Goal: Information Seeking & Learning: Check status

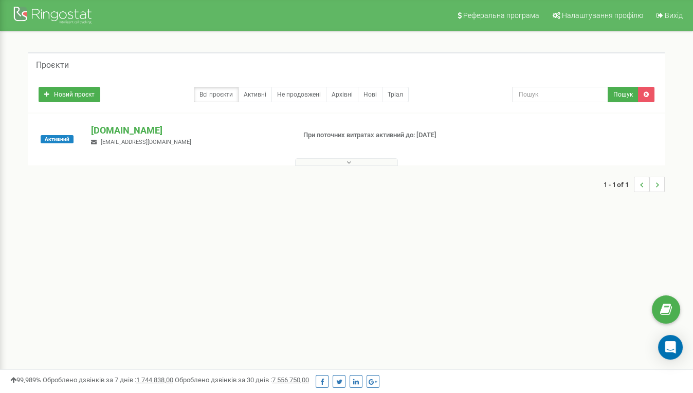
click at [351, 161] on icon at bounding box center [348, 162] width 5 height 7
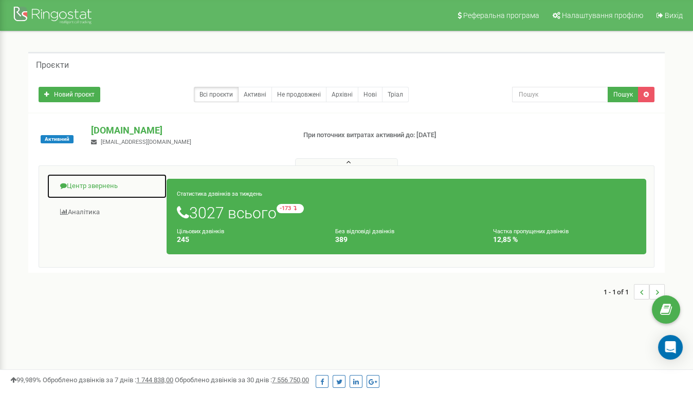
click at [86, 184] on link "Центр звернень" at bounding box center [107, 186] width 120 height 25
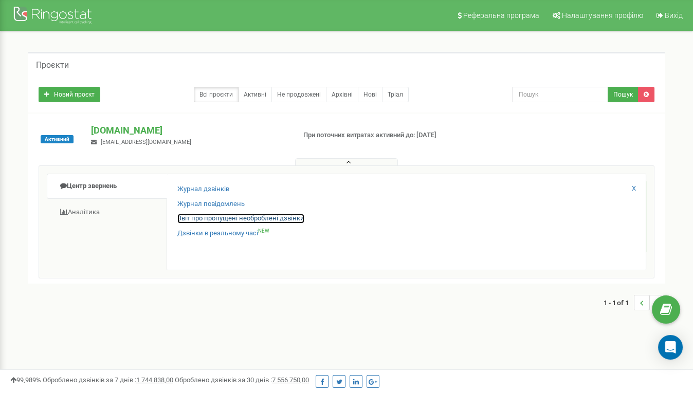
click at [204, 215] on link "Звіт про пропущені необроблені дзвінки" at bounding box center [240, 219] width 127 height 10
click at [198, 216] on link "Звіт про пропущені необроблені дзвінки" at bounding box center [240, 219] width 127 height 10
click at [196, 220] on link "Звіт про пропущені необроблені дзвінки" at bounding box center [240, 219] width 127 height 10
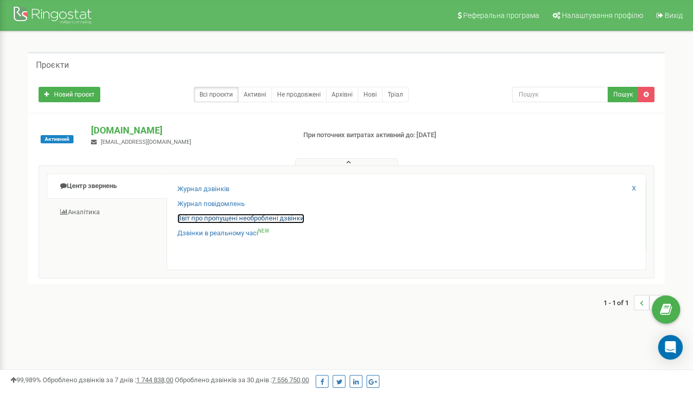
click at [267, 219] on link "Звіт про пропущені необроблені дзвінки" at bounding box center [240, 219] width 127 height 10
drag, startPoint x: 295, startPoint y: 215, endPoint x: 117, endPoint y: 203, distance: 178.3
click at [295, 215] on link "Звіт про пропущені необроблені дзвінки" at bounding box center [240, 219] width 127 height 10
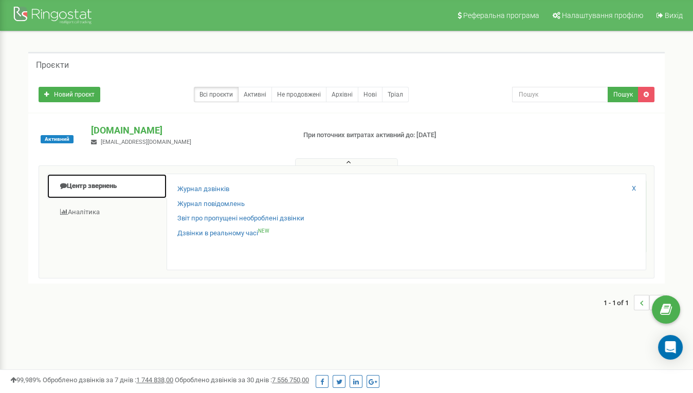
click at [107, 186] on link "Центр звернень" at bounding box center [107, 186] width 120 height 25
click at [349, 162] on icon at bounding box center [348, 162] width 5 height 7
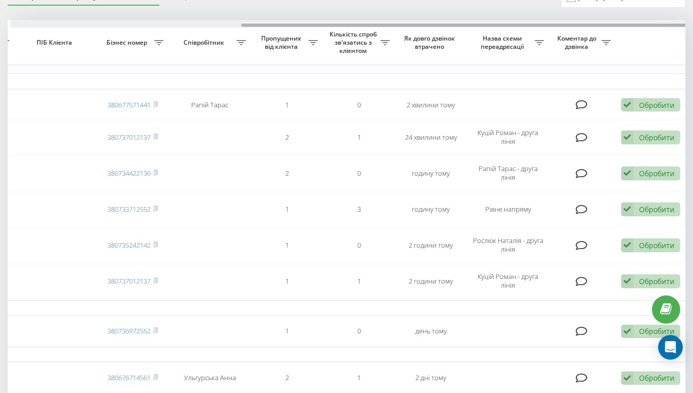
scroll to position [0, 351]
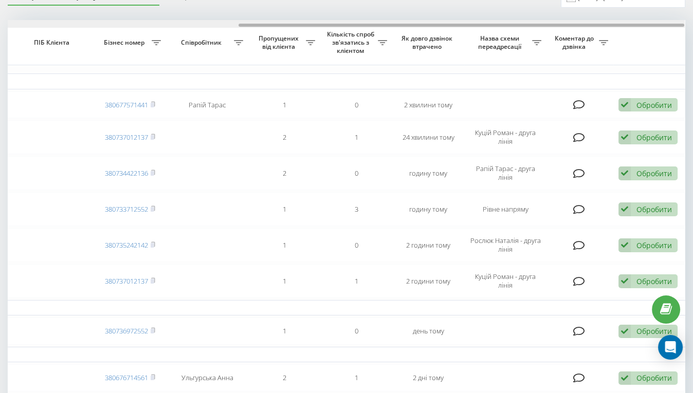
drag, startPoint x: 435, startPoint y: 24, endPoint x: 675, endPoint y: 11, distance: 239.9
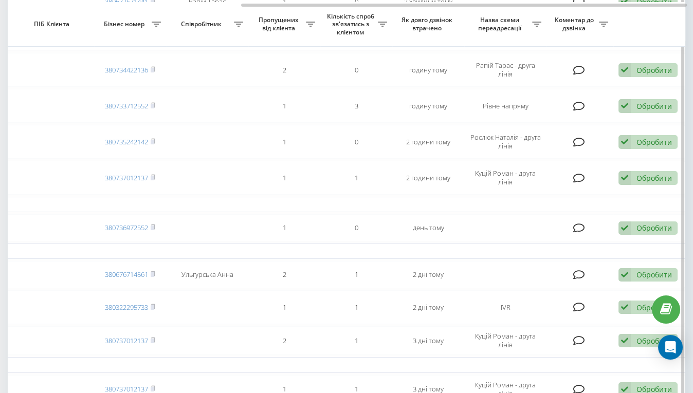
scroll to position [0, 0]
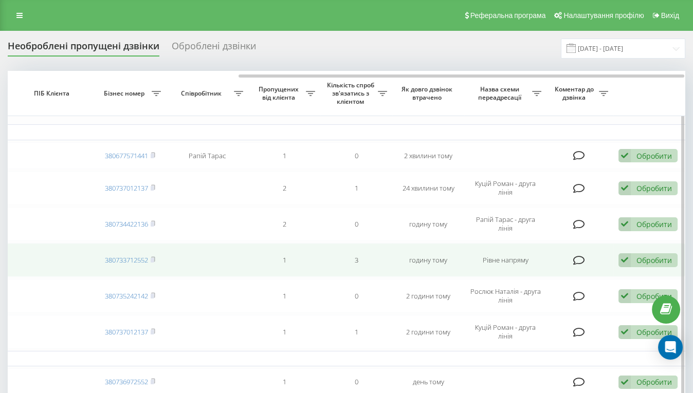
click at [168, 251] on td at bounding box center [207, 260] width 82 height 34
